Goal: Task Accomplishment & Management: Complete application form

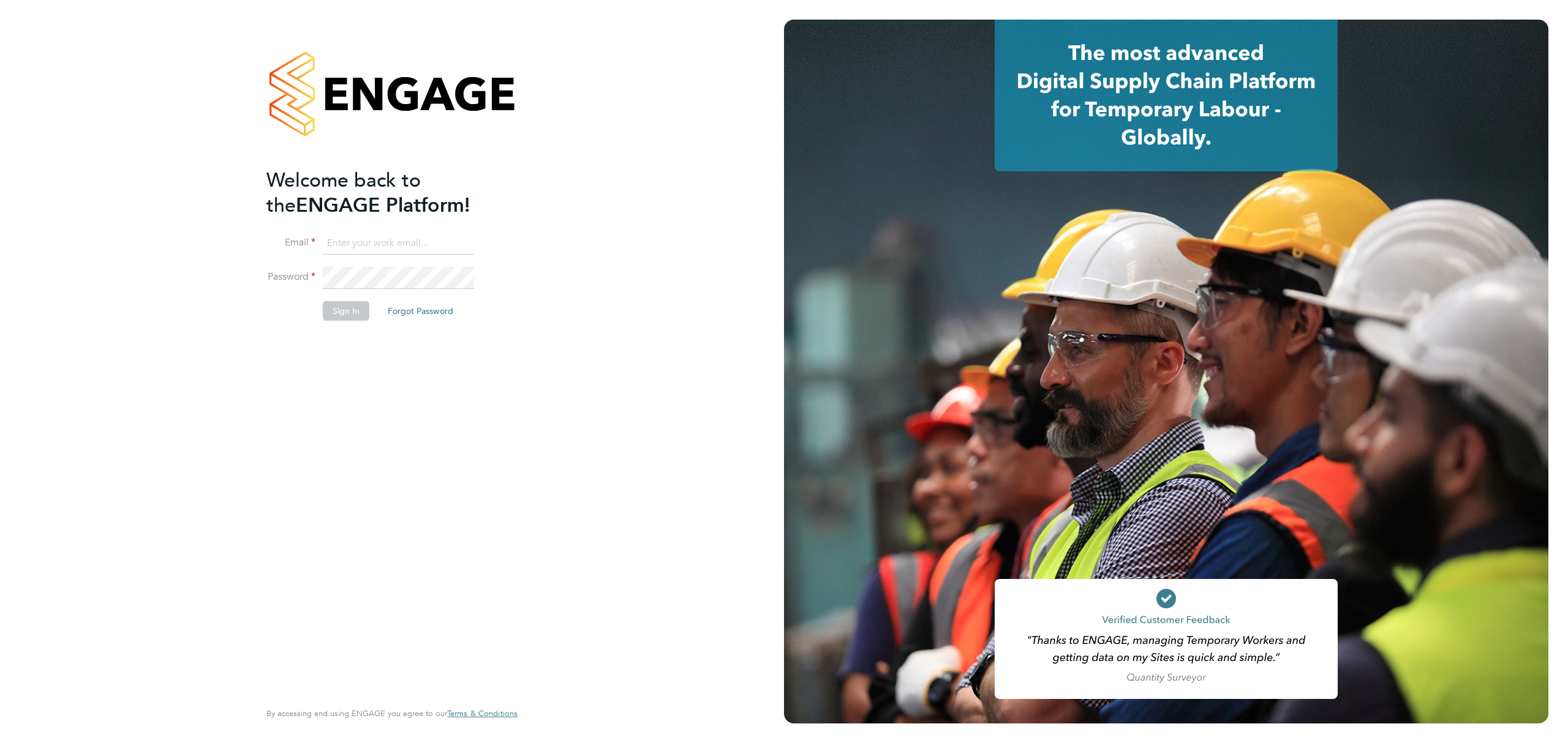
type input "darren.popkiss@bluearrow.co.uk"
click at [715, 525] on div "Welcome back to the ENGAGE Platform! Email darren.popkiss@bluearrow.co.uk Passw…" at bounding box center [391, 371] width 784 height 743
click at [336, 307] on button "Sign In" at bounding box center [346, 310] width 47 height 19
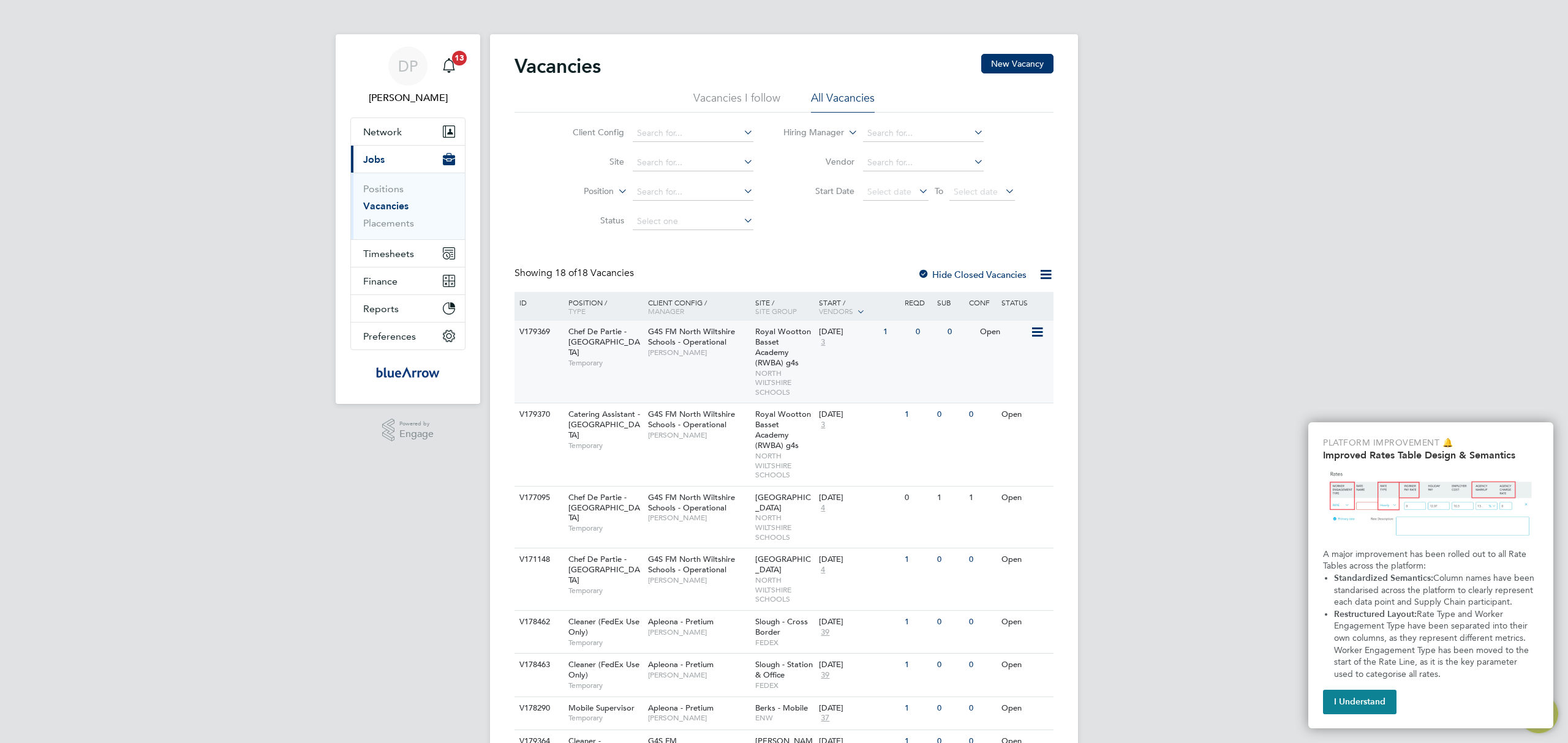
click at [559, 332] on div "Chef De Partie - North Wiltshire Schools Temporary" at bounding box center [602, 347] width 86 height 53
click at [588, 429] on span "Catering Assistant - North Wiltshire Schools" at bounding box center [605, 424] width 72 height 31
click at [584, 330] on span "Chef De Partie - North Wiltshire Schools" at bounding box center [605, 341] width 72 height 31
click at [535, 326] on div "V179369" at bounding box center [537, 332] width 43 height 23
click at [587, 426] on span "Catering Assistant - North Wiltshire Schools" at bounding box center [605, 424] width 72 height 31
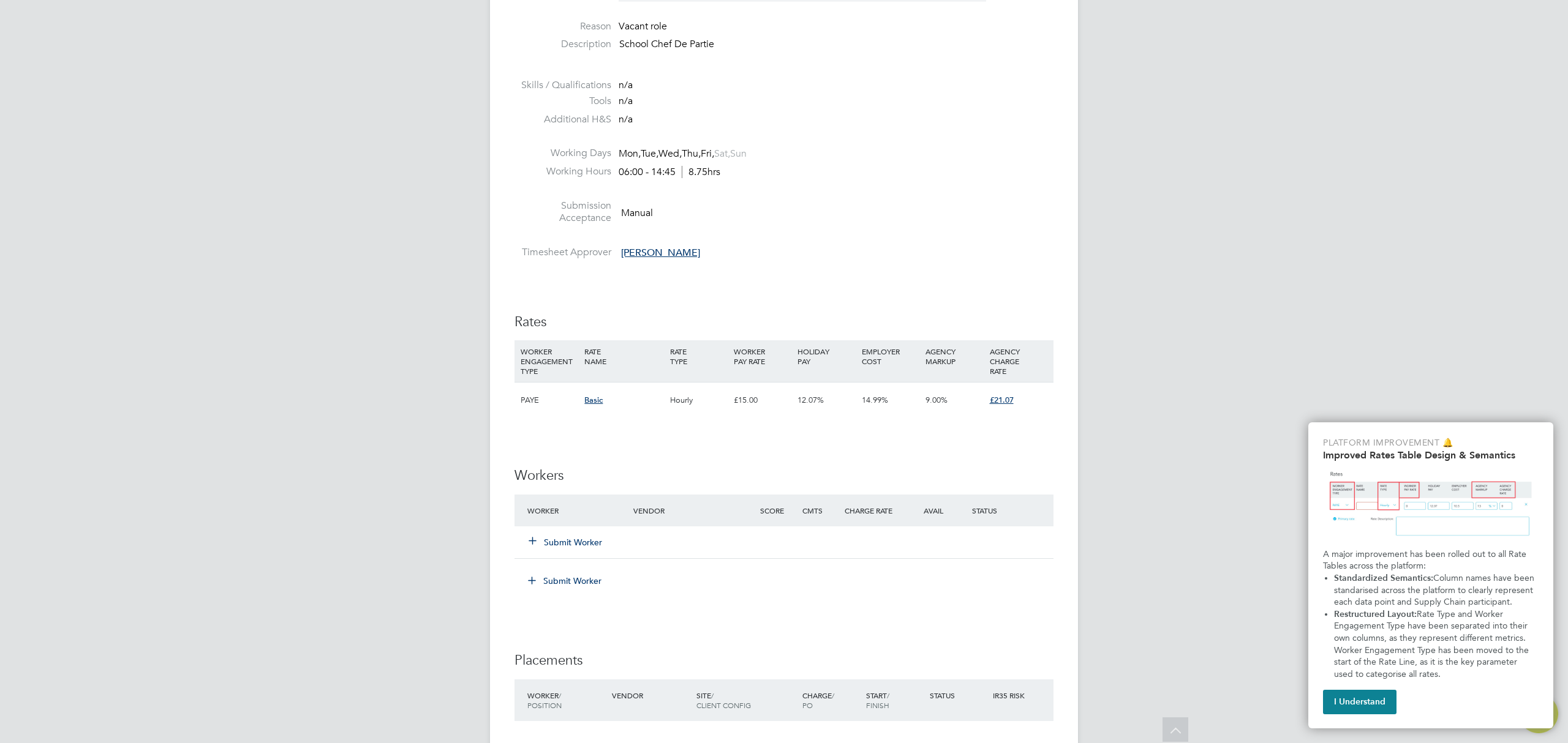
scroll to position [735, 0]
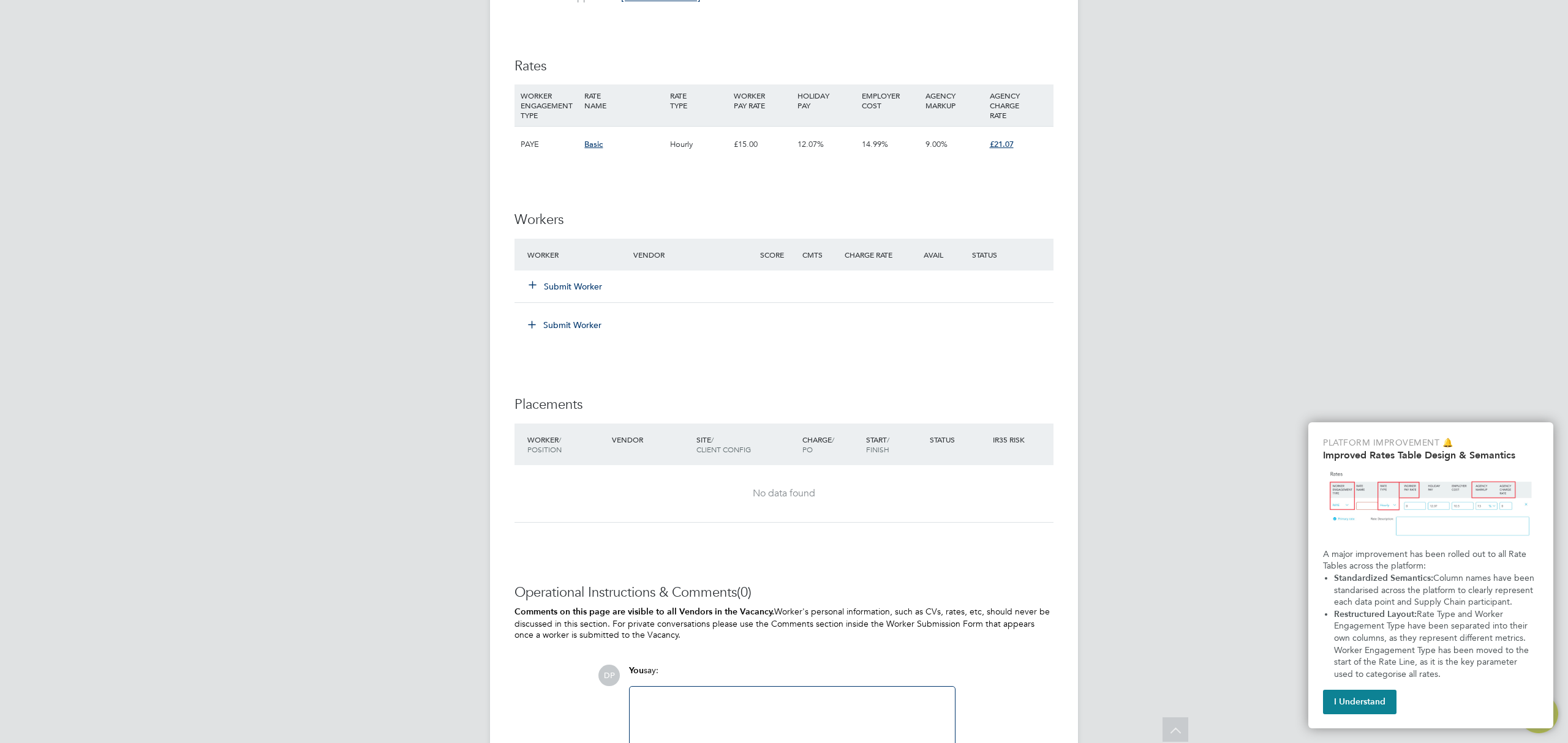
click at [544, 282] on button "Submit Worker" at bounding box center [566, 286] width 74 height 13
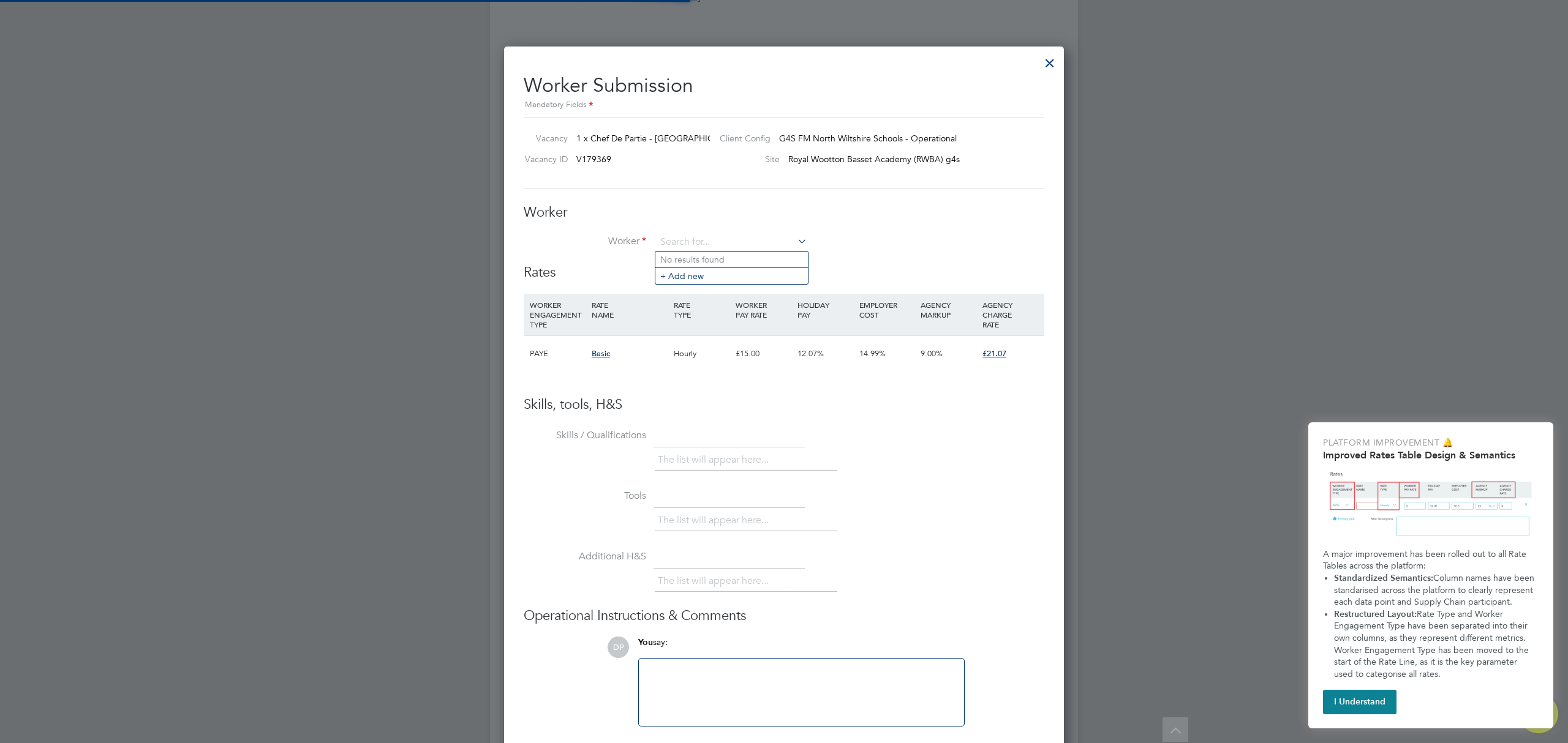
scroll to position [37, 82]
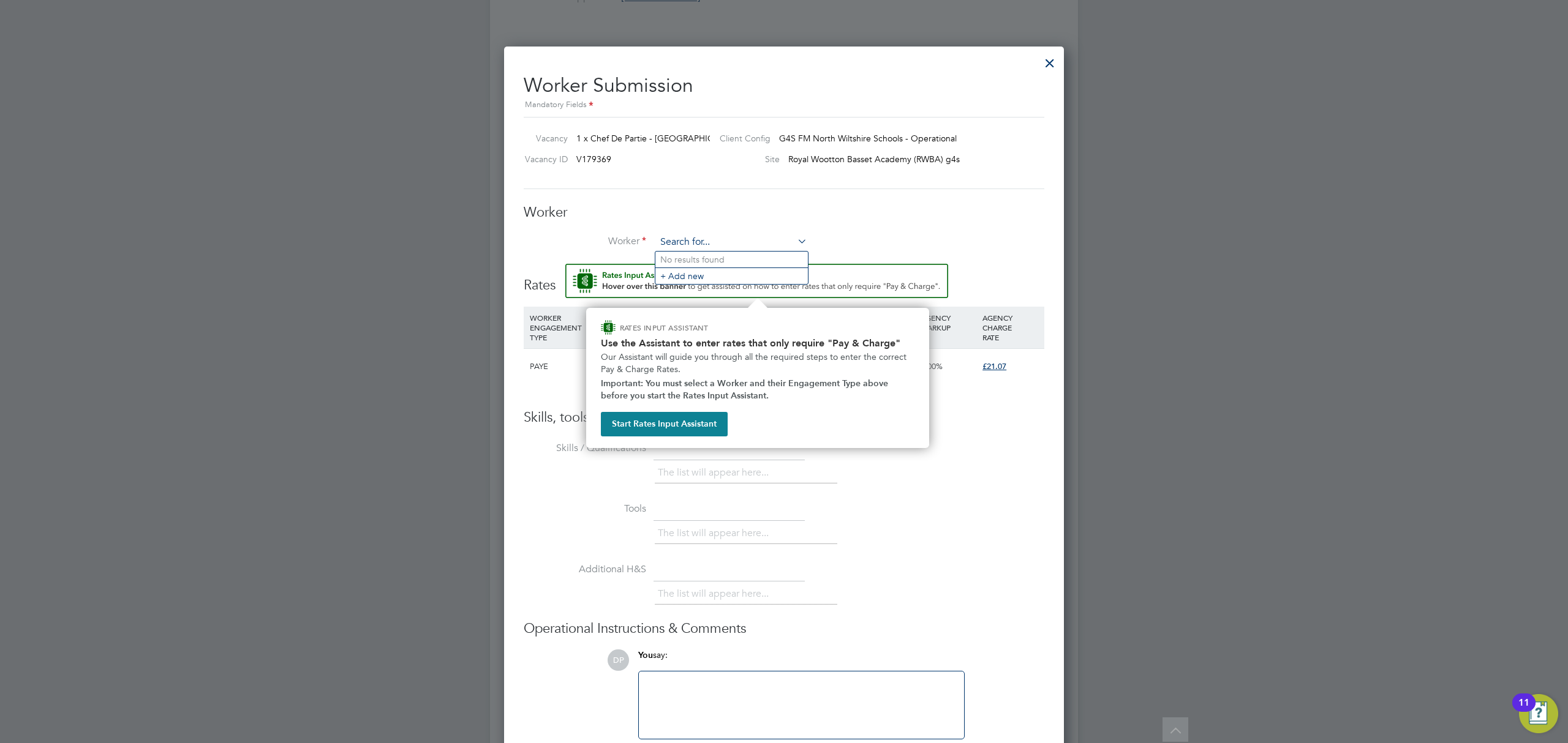
click at [709, 248] on input at bounding box center [731, 242] width 151 height 18
type input "N"
click at [692, 292] on li "Siva nasan Reddy (NelsonReddyBA)" at bounding box center [794, 293] width 278 height 17
type input "Sivanasan Reddy (NelsonReddyBA)"
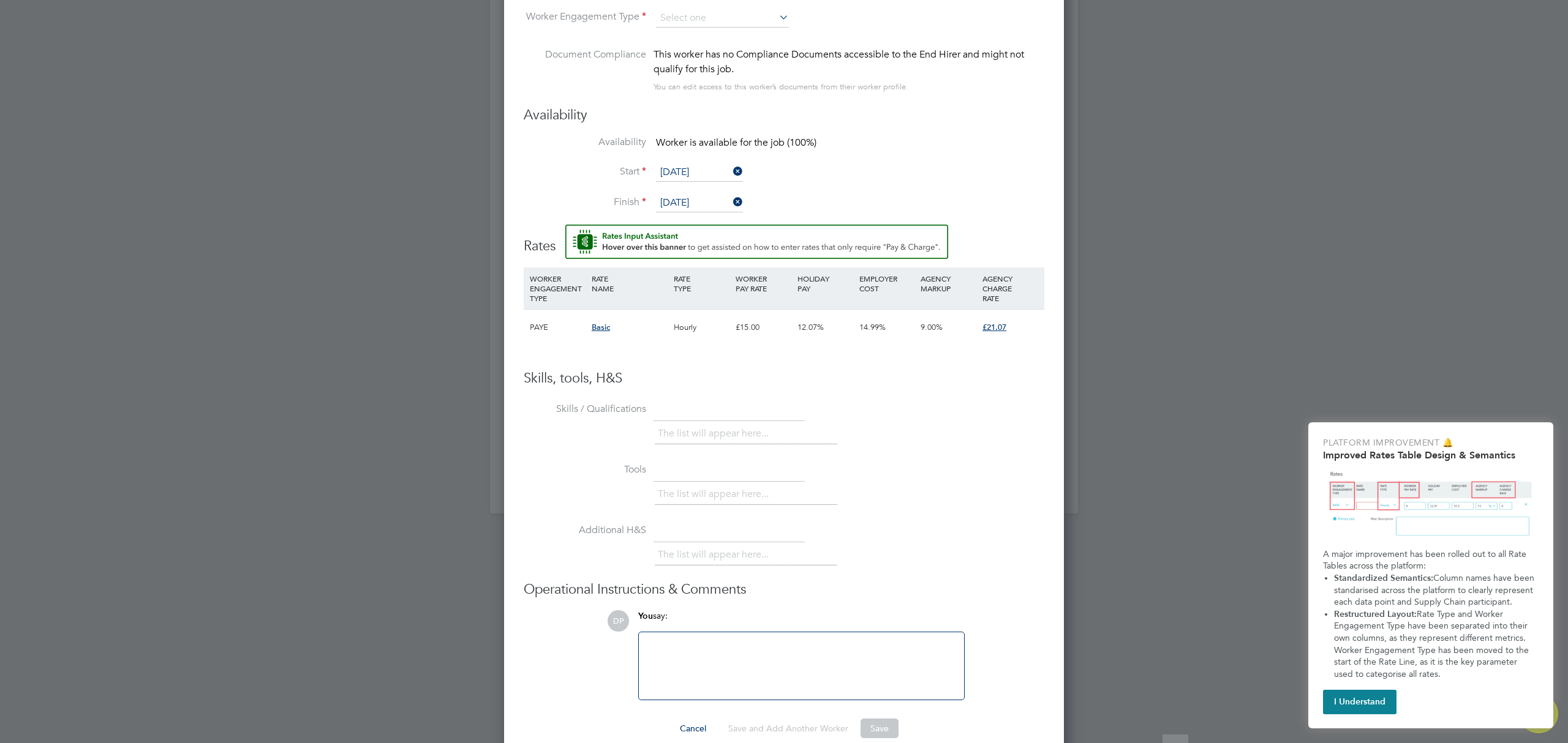
scroll to position [1067, 0]
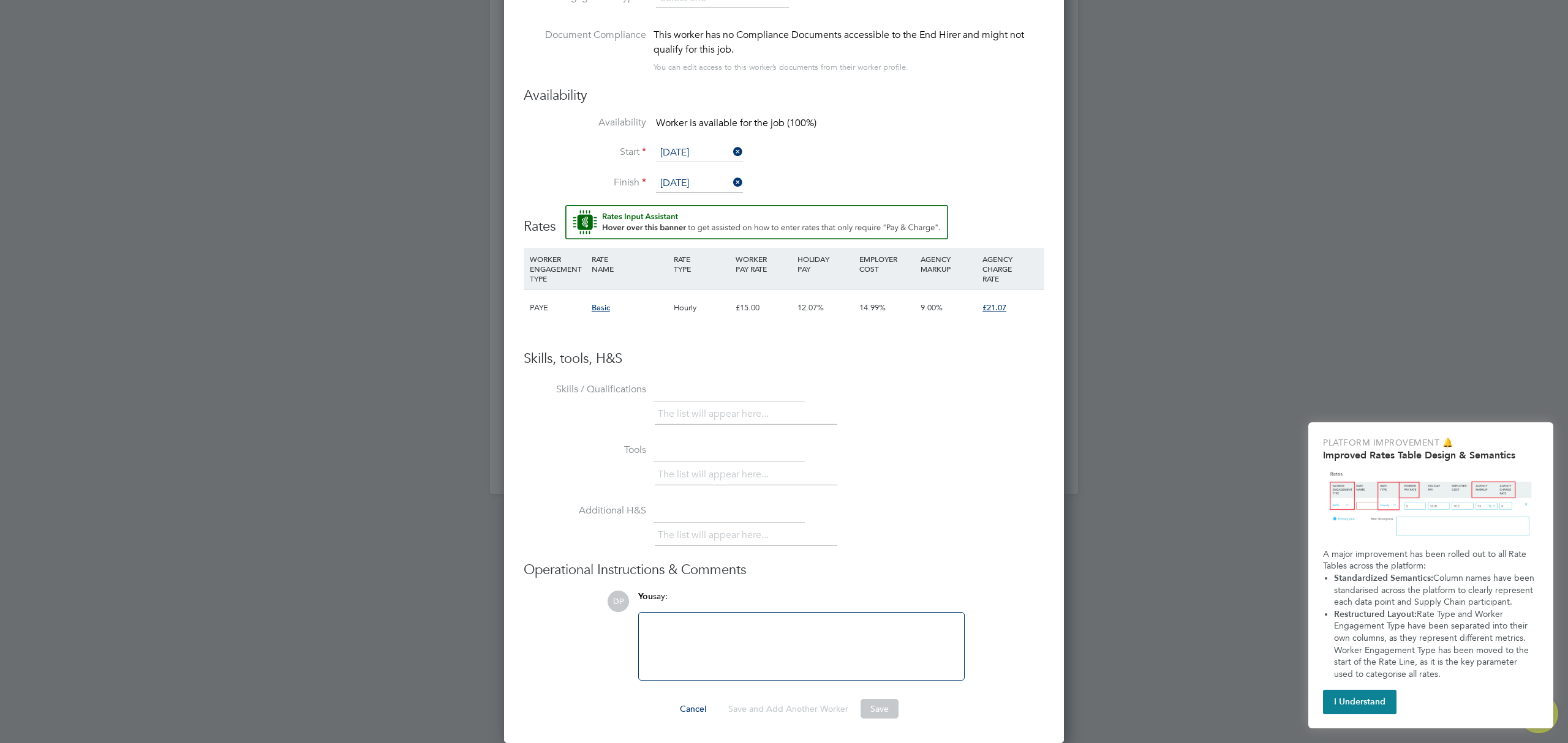
drag, startPoint x: 864, startPoint y: 374, endPoint x: 856, endPoint y: 374, distance: 8.0
click at [864, 374] on div "Skills, tools, H&S Skills / Qualifications The list will appear here... Tools T…" at bounding box center [784, 516] width 520 height 331
click at [746, 637] on div at bounding box center [801, 646] width 310 height 53
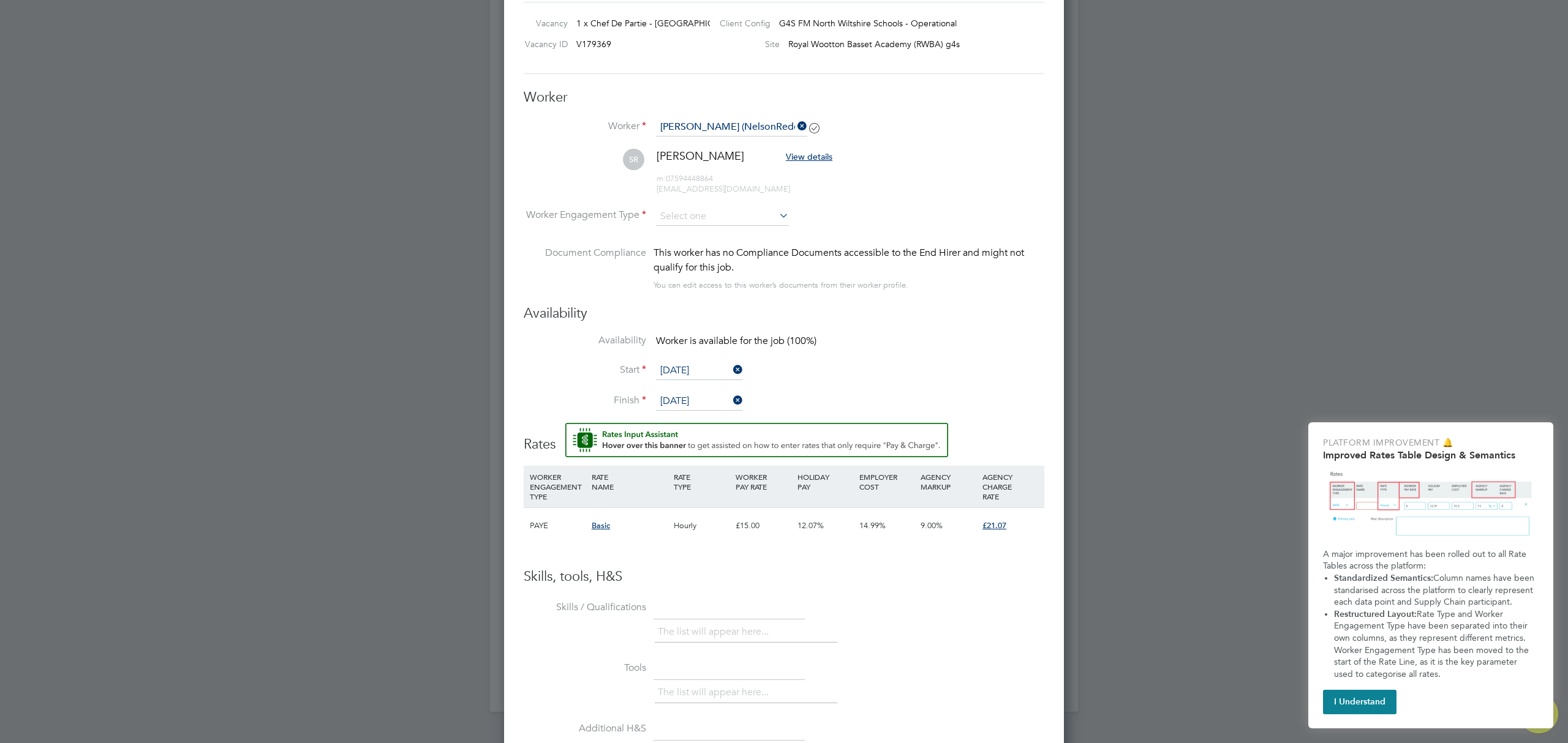
scroll to position [578, 0]
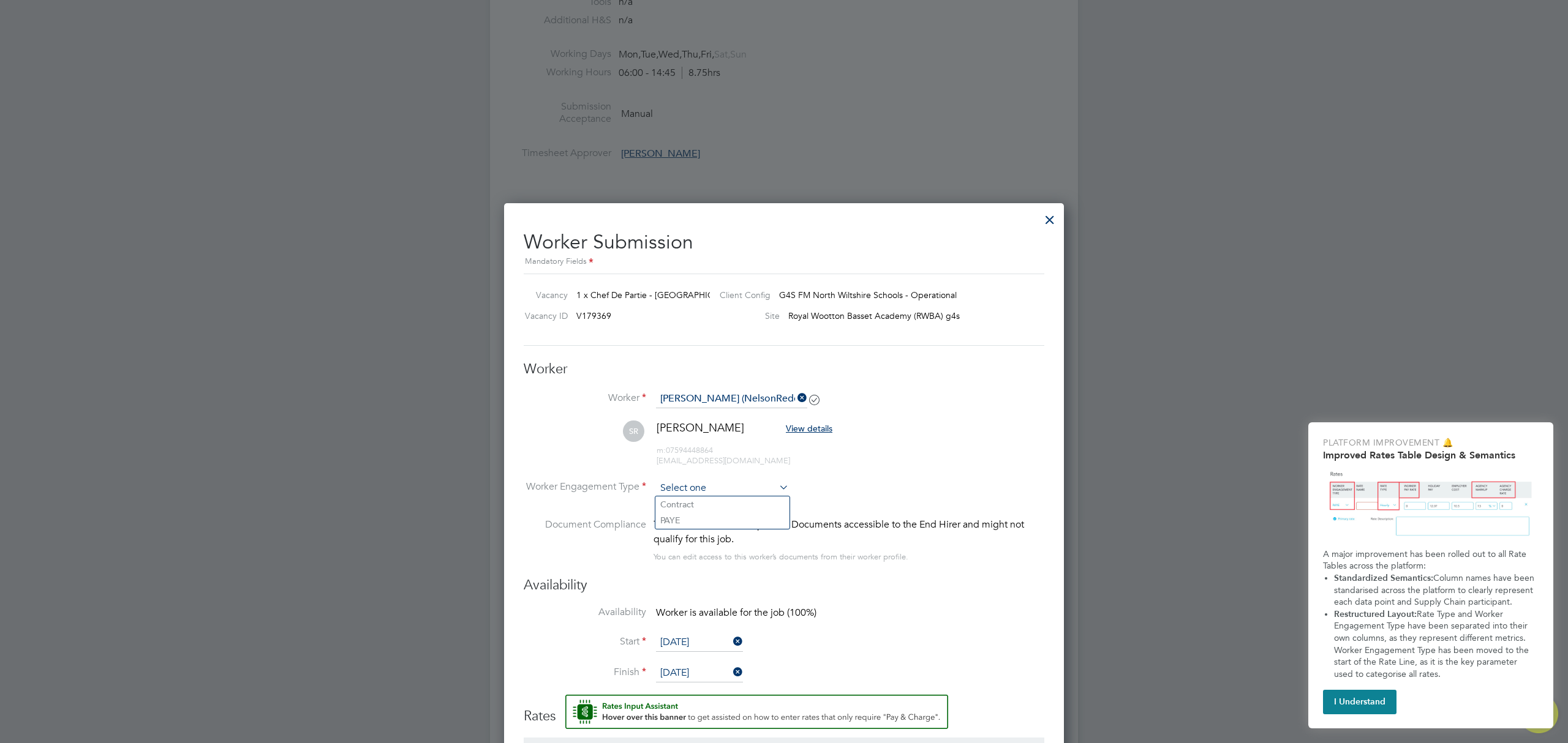
click at [718, 486] on input at bounding box center [722, 488] width 133 height 18
click at [706, 517] on li "PAYE" at bounding box center [723, 520] width 134 height 16
type input "PAYE"
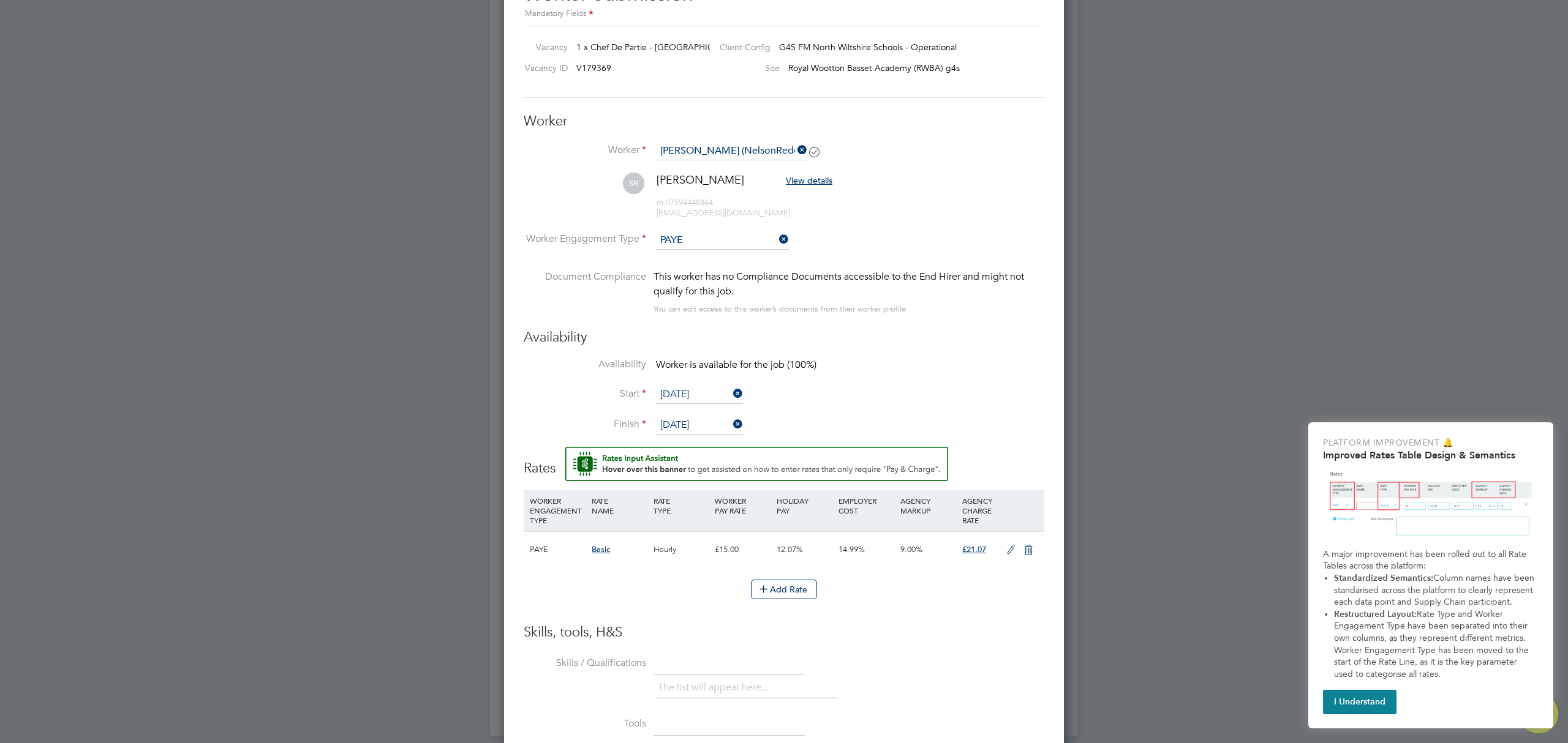
scroll to position [1099, 0]
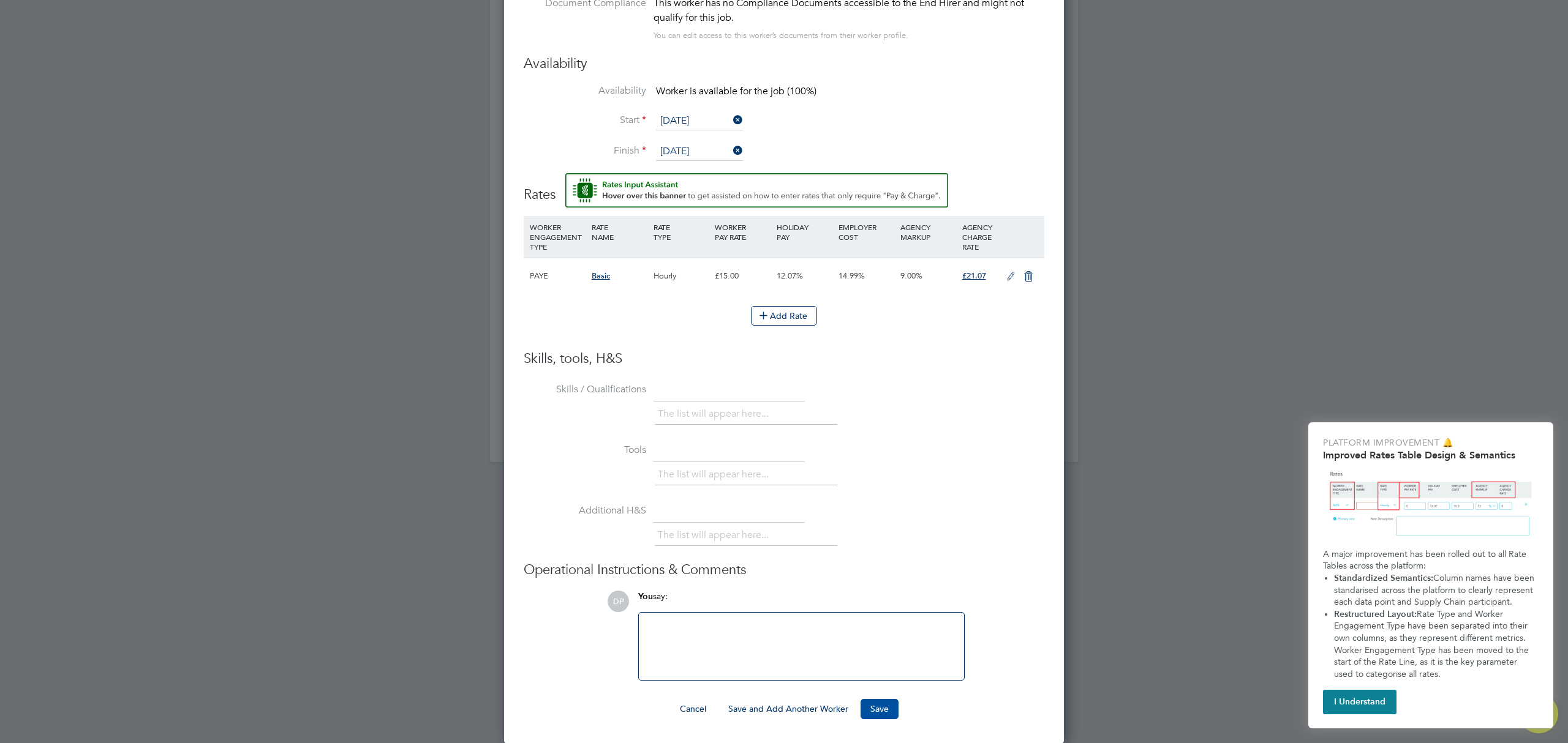
click at [873, 706] on button "Save" at bounding box center [879, 708] width 38 height 19
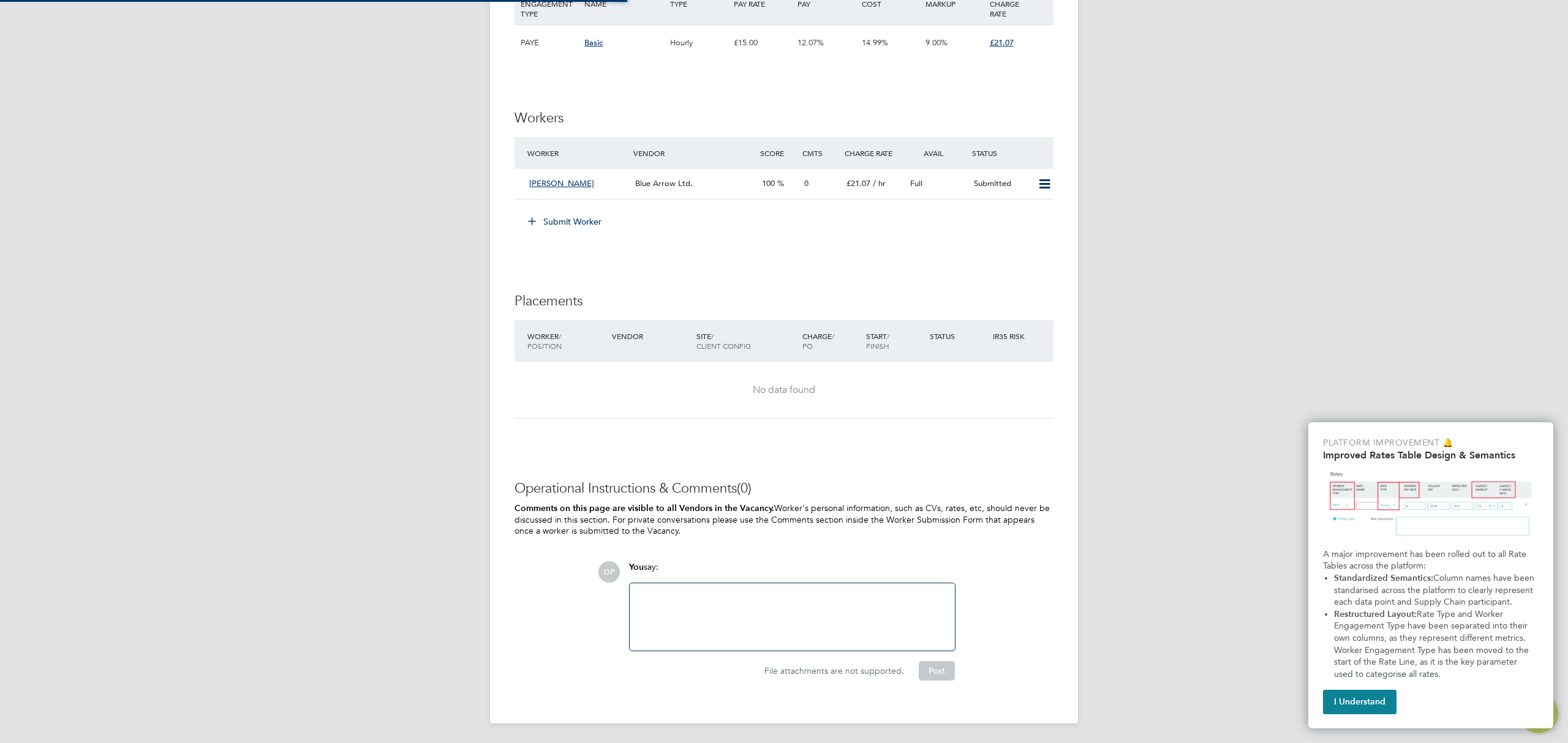
scroll to position [6, 6]
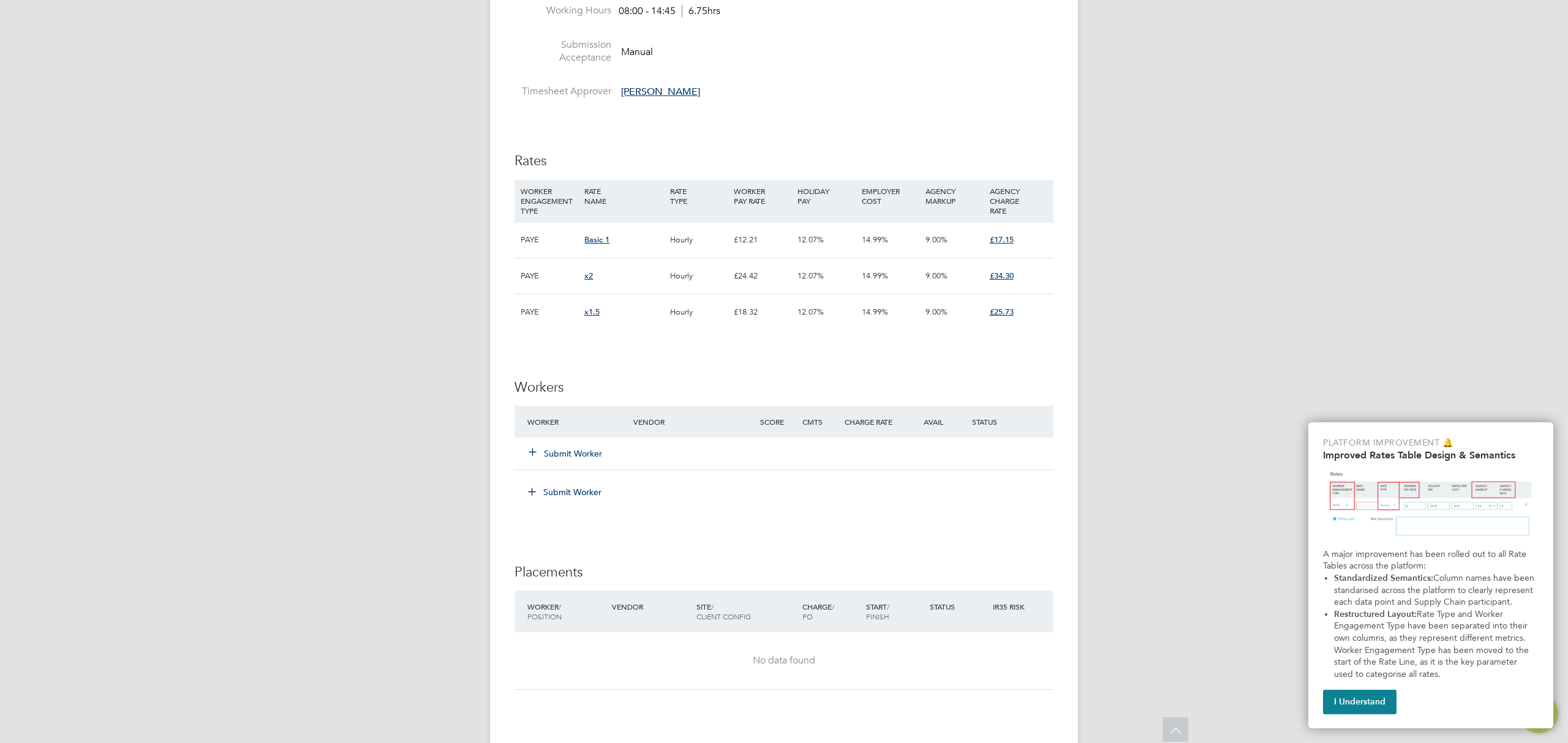
scroll to position [1876, 0]
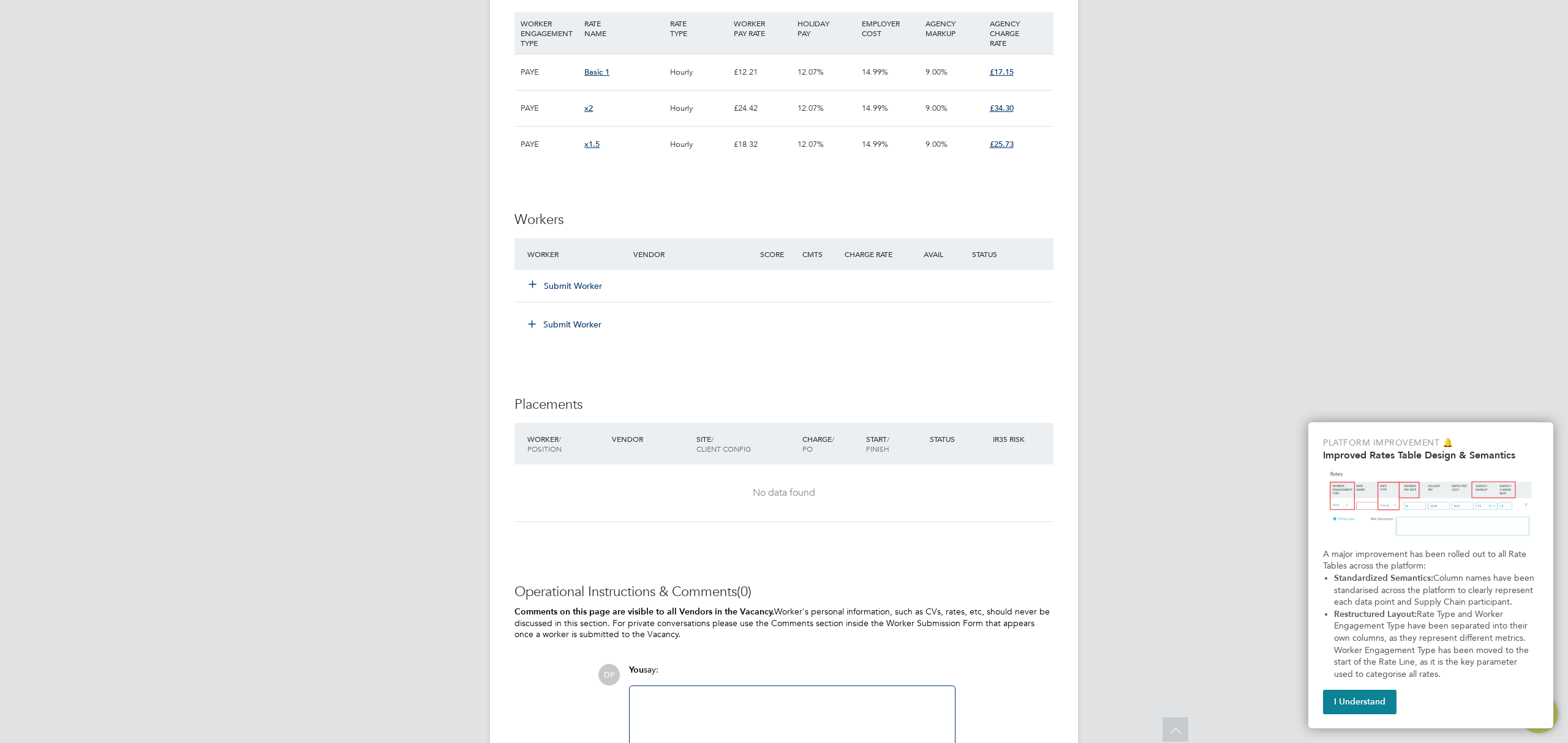
click at [564, 285] on button "Submit Worker" at bounding box center [566, 286] width 74 height 13
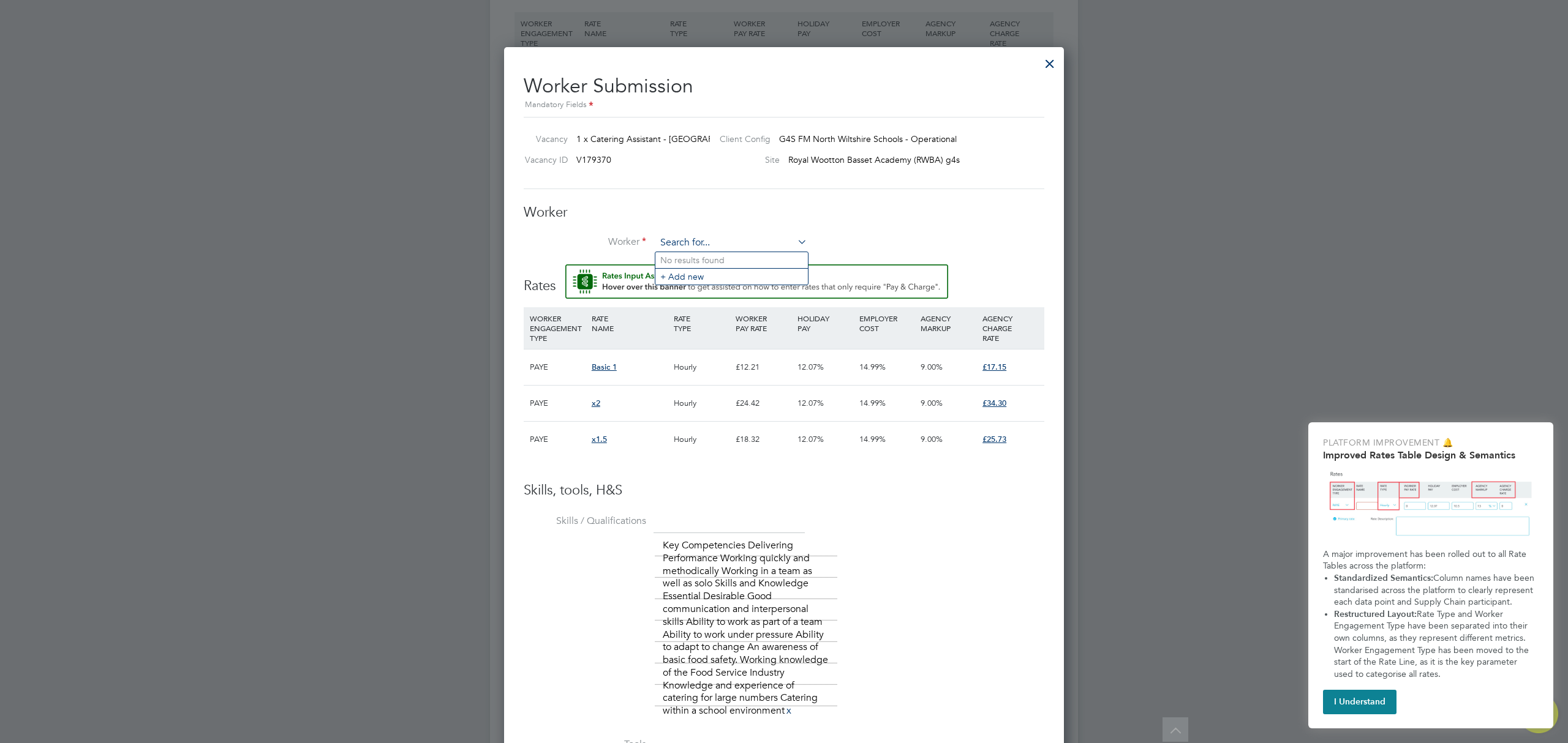
click at [707, 242] on input at bounding box center [731, 243] width 151 height 18
click at [690, 256] on li "[PERSON_NAME] [PERSON_NAME] (SY923194C)" at bounding box center [732, 261] width 152 height 17
type input "[PERSON_NAME] [PERSON_NAME] (SY923194C)"
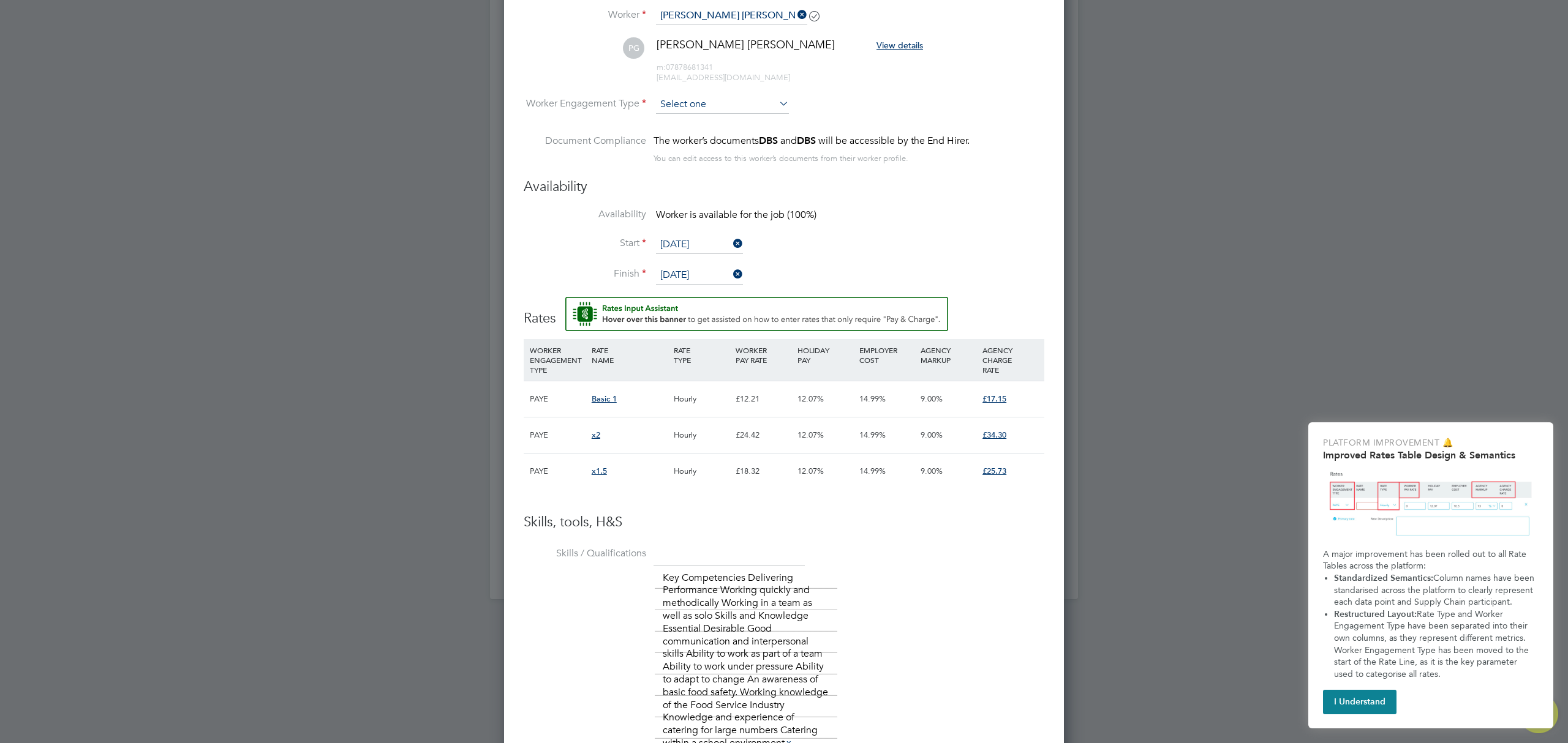
click at [745, 104] on input at bounding box center [722, 104] width 133 height 18
click at [743, 133] on li "PAYE" at bounding box center [723, 137] width 134 height 16
type input "PAYE"
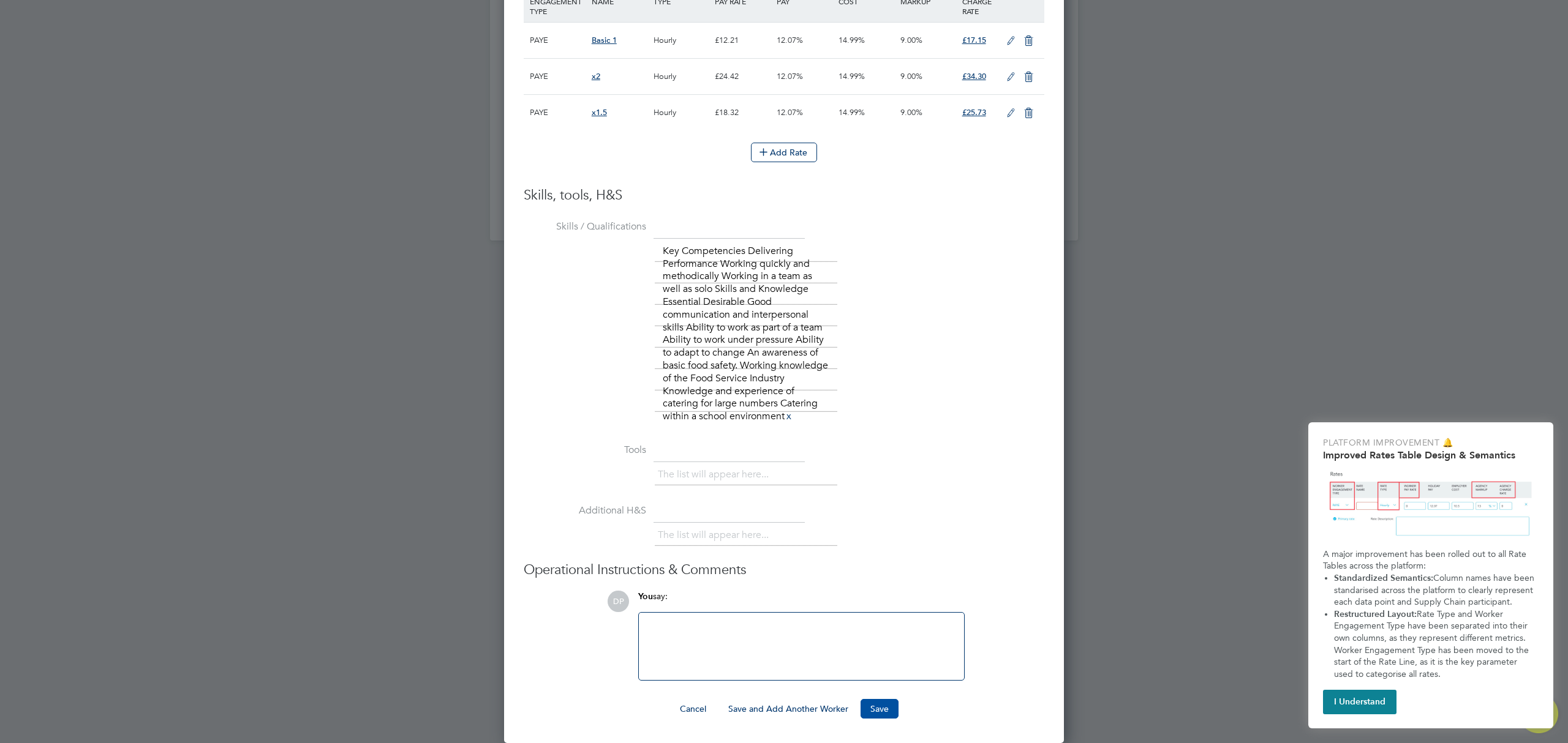
click at [866, 710] on button "Save" at bounding box center [879, 708] width 38 height 19
